Goal: Task Accomplishment & Management: Manage account settings

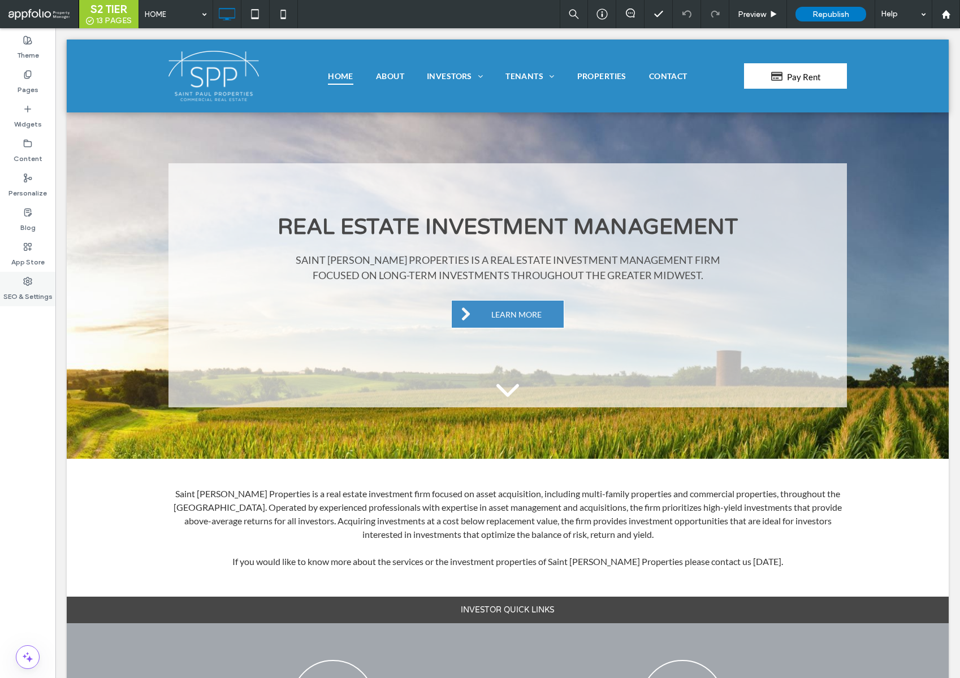
click at [28, 300] on label "SEO & Settings" at bounding box center [27, 294] width 49 height 16
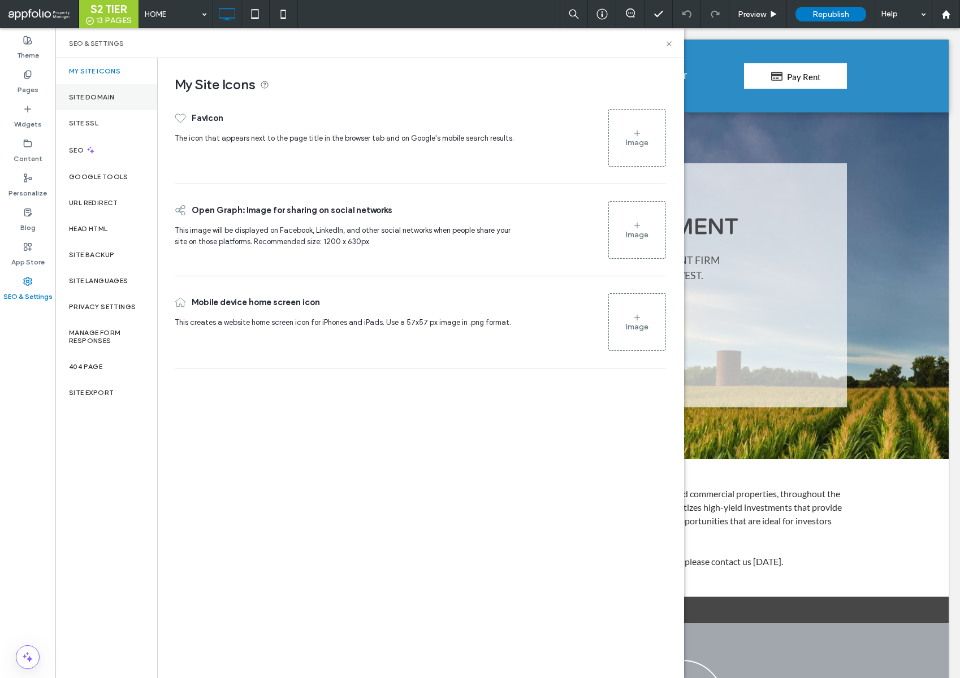
click at [96, 98] on label "Site Domain" at bounding box center [91, 97] width 45 height 8
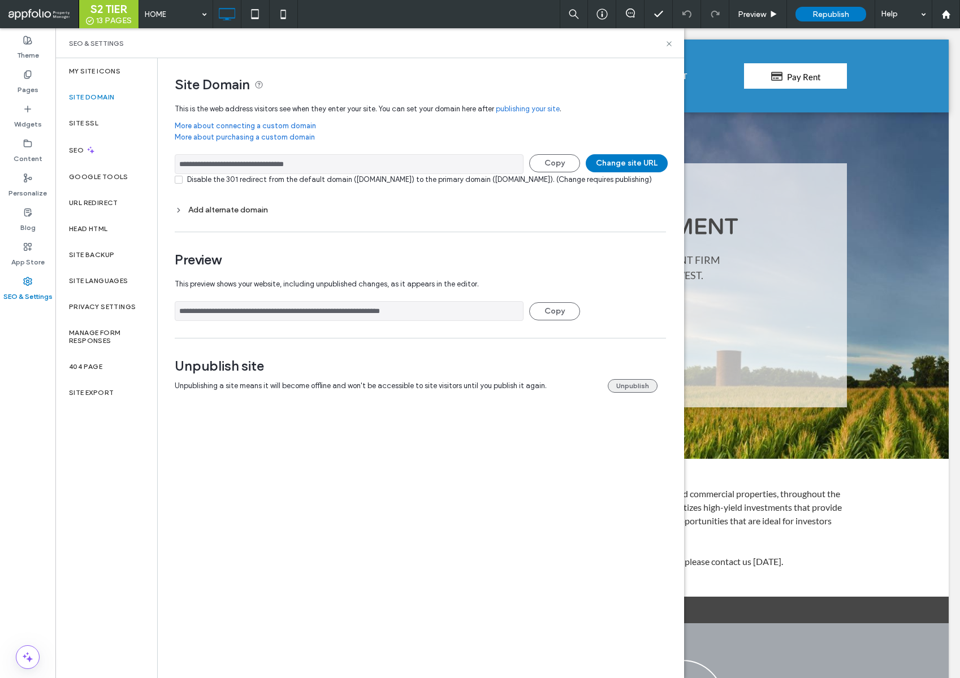
click at [635, 393] on button "Unpublish" at bounding box center [633, 386] width 50 height 14
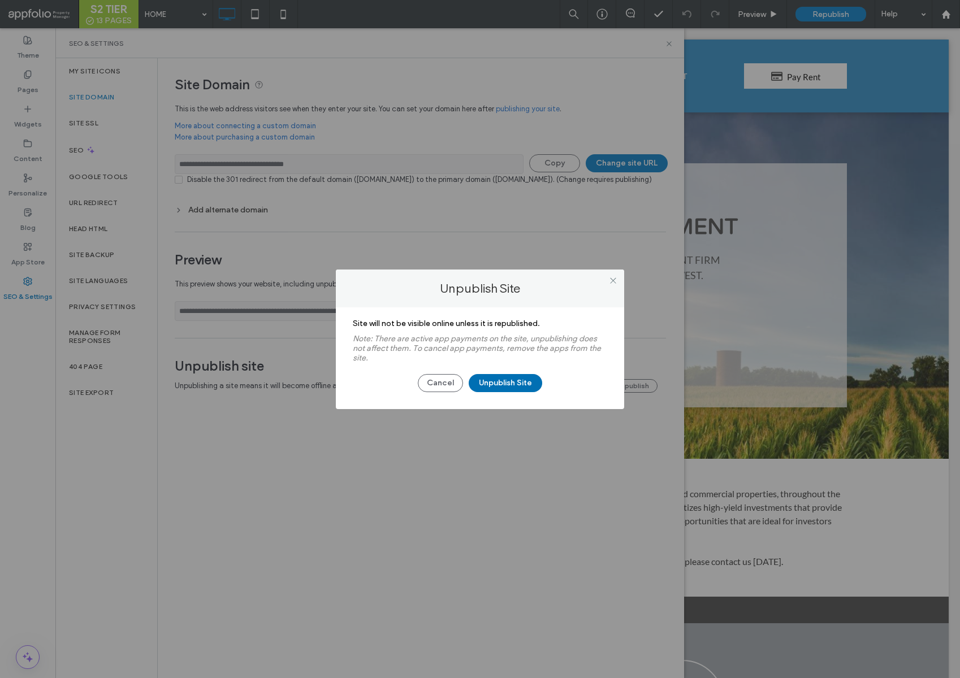
drag, startPoint x: 489, startPoint y: 385, endPoint x: 486, endPoint y: 375, distance: 11.1
click at [489, 385] on button "Unpublish Site" at bounding box center [505, 383] width 73 height 18
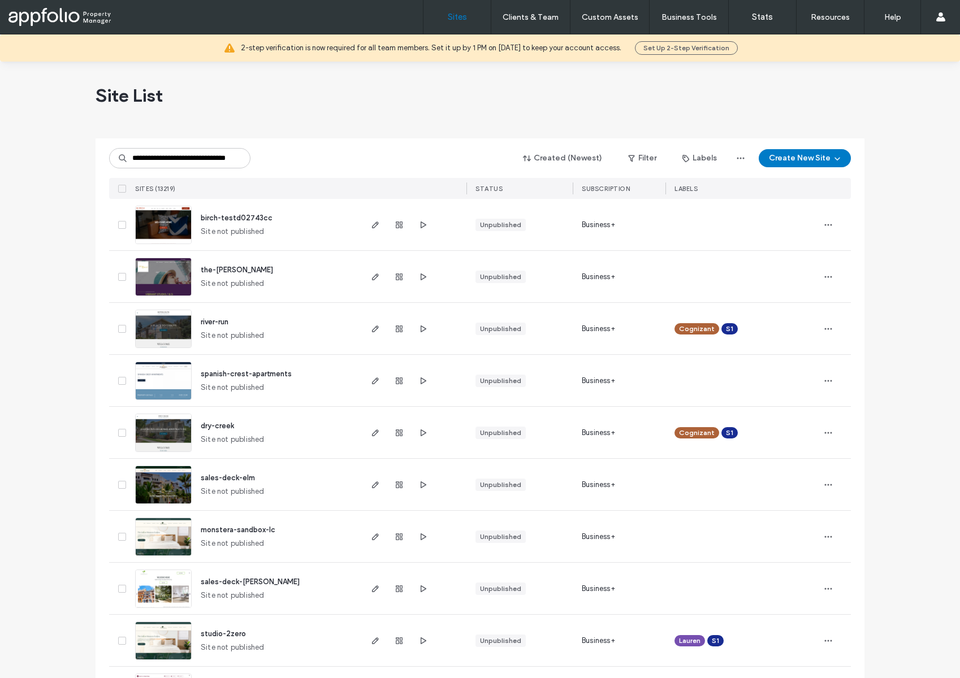
scroll to position [0, 36]
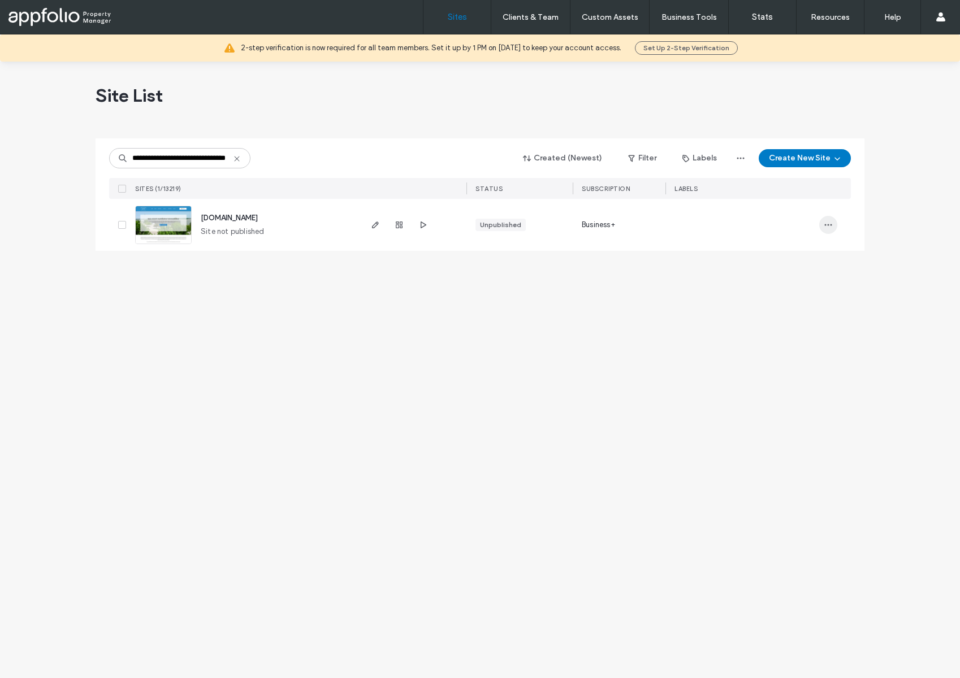
type input "**********"
click at [822, 223] on span "button" at bounding box center [828, 225] width 18 height 18
click at [799, 318] on span "Assign Label" at bounding box center [777, 318] width 41 height 11
click at [775, 281] on div "CANCELLED" at bounding box center [734, 274] width 148 height 21
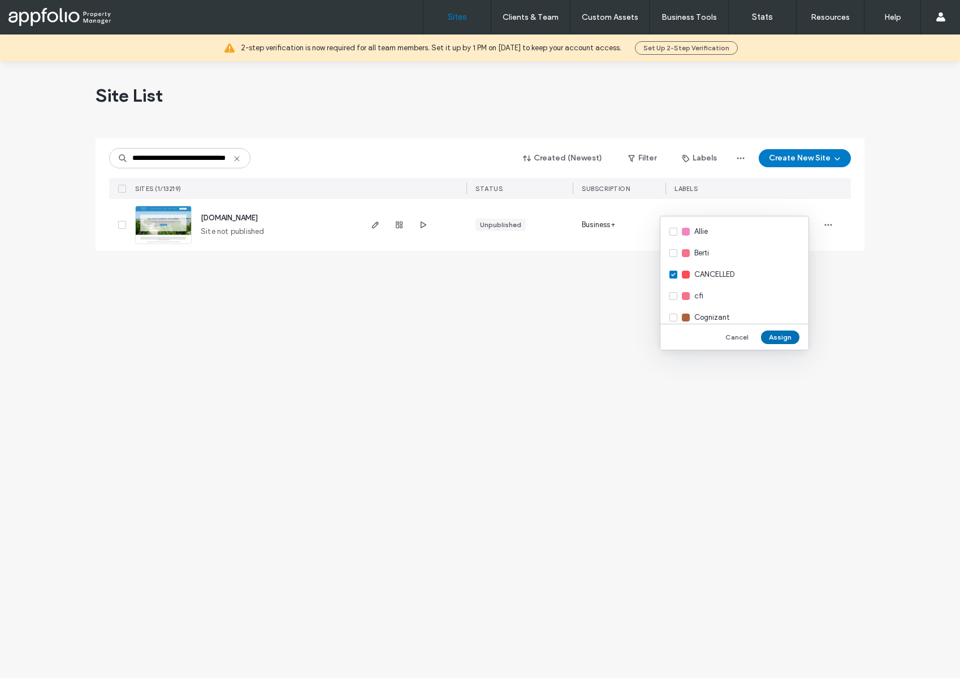
click at [780, 337] on button "Assign" at bounding box center [780, 338] width 38 height 14
